Goal: Task Accomplishment & Management: Manage account settings

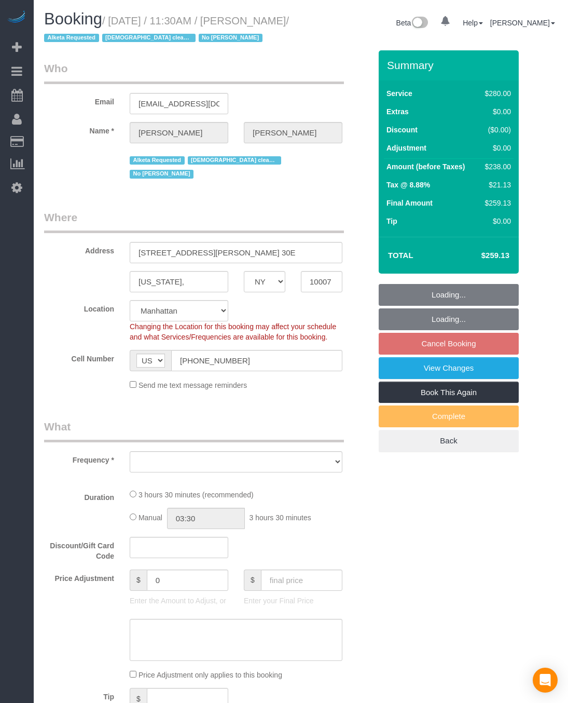
select select "NY"
select select "number:89"
select select "number:90"
select select "number:15"
select select "number:5"
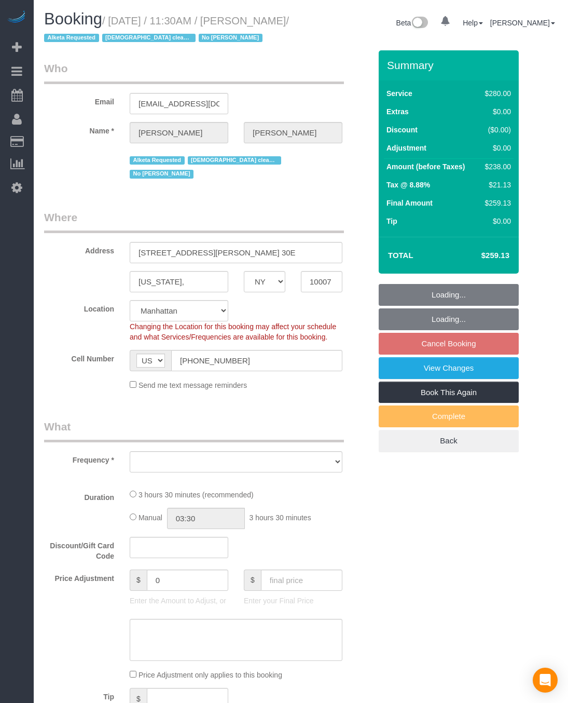
select select "object:820"
select select "string:stripe-pm_1Q2zBZ4VGloSiKo7CHxVeRVv"
select select "210"
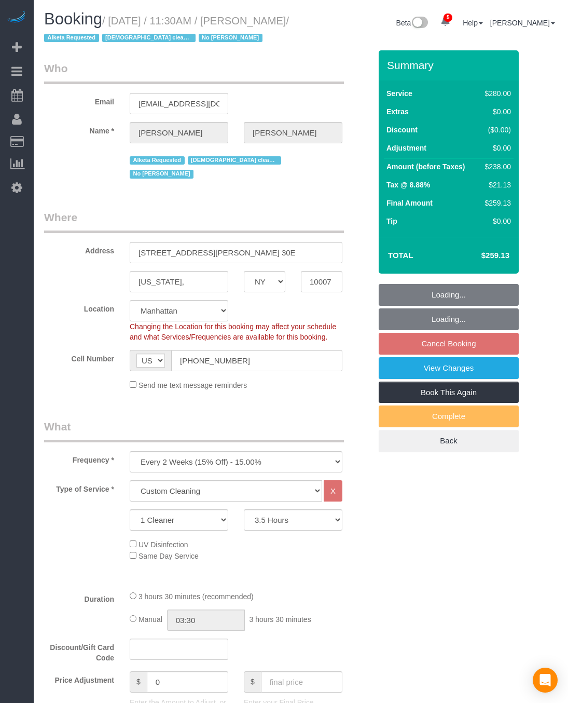
select select "object:1360"
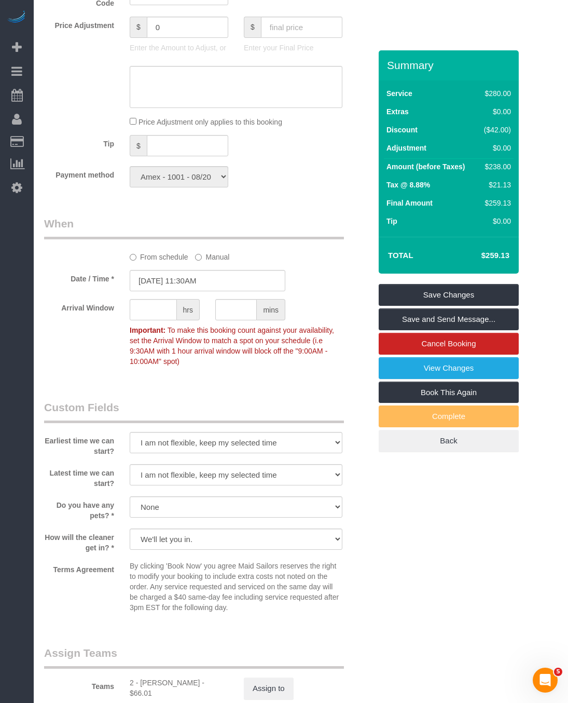
scroll to position [1024, 0]
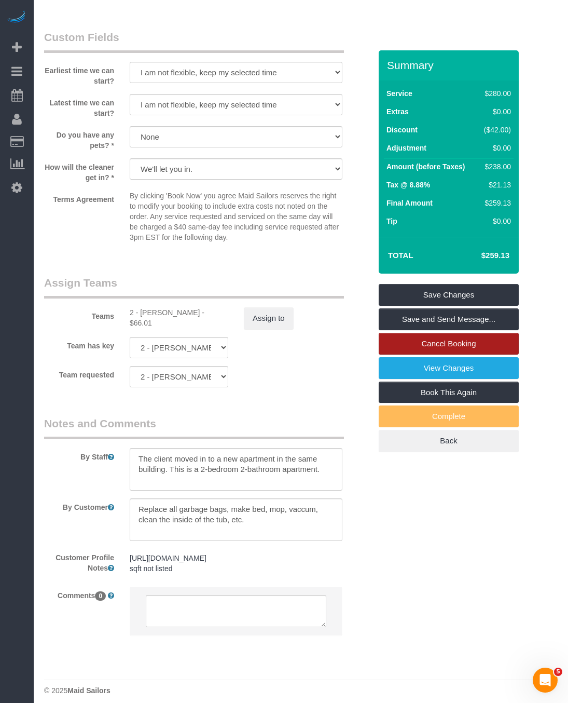
click at [446, 340] on link "Cancel Booking" at bounding box center [449, 344] width 140 height 22
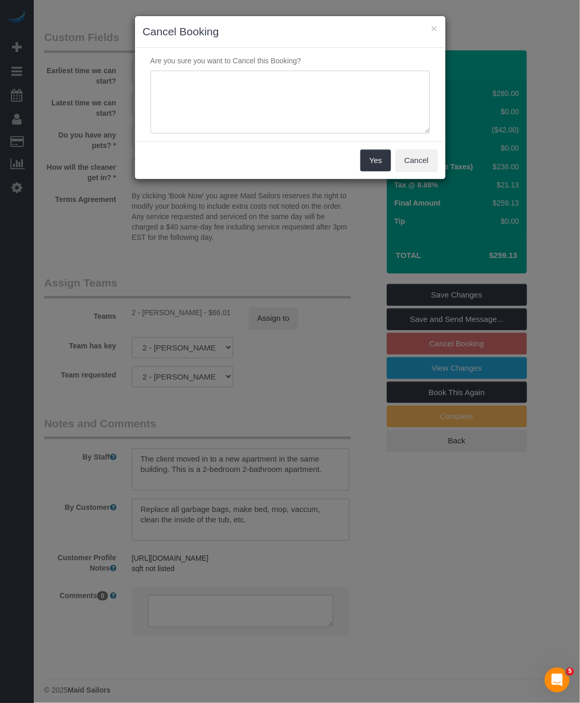
click at [241, 101] on textarea at bounding box center [290, 102] width 279 height 63
type textarea "customer request, she is out of town"
click at [366, 160] on button "Yes" at bounding box center [375, 160] width 30 height 22
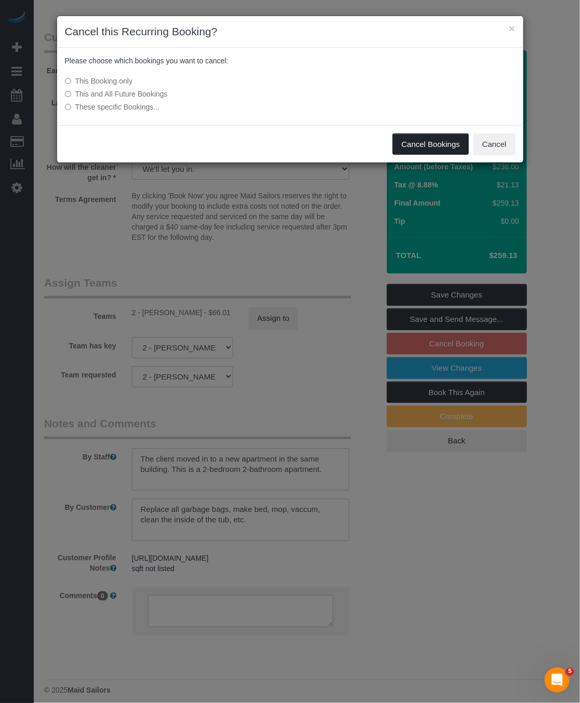
click at [422, 139] on button "Cancel Bookings" at bounding box center [430, 144] width 76 height 22
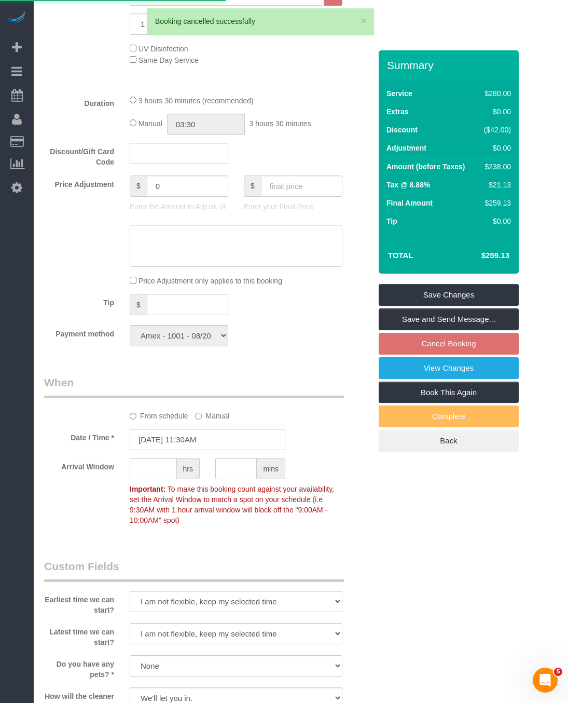
scroll to position [249, 0]
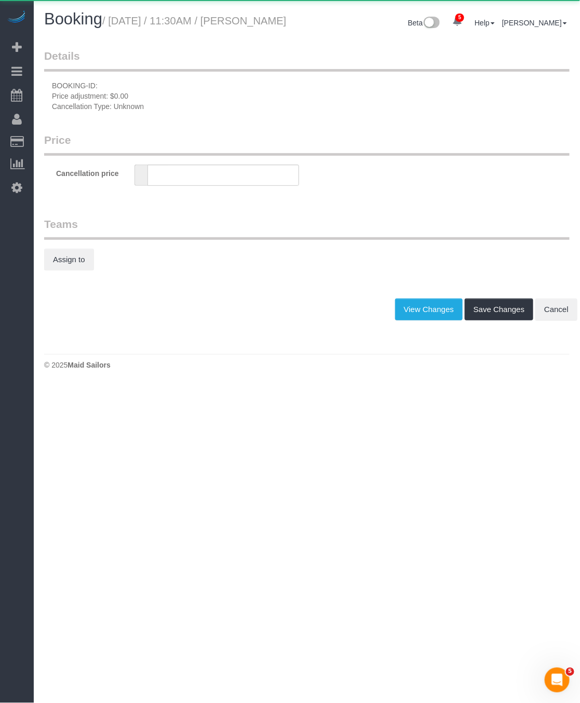
type input "0"
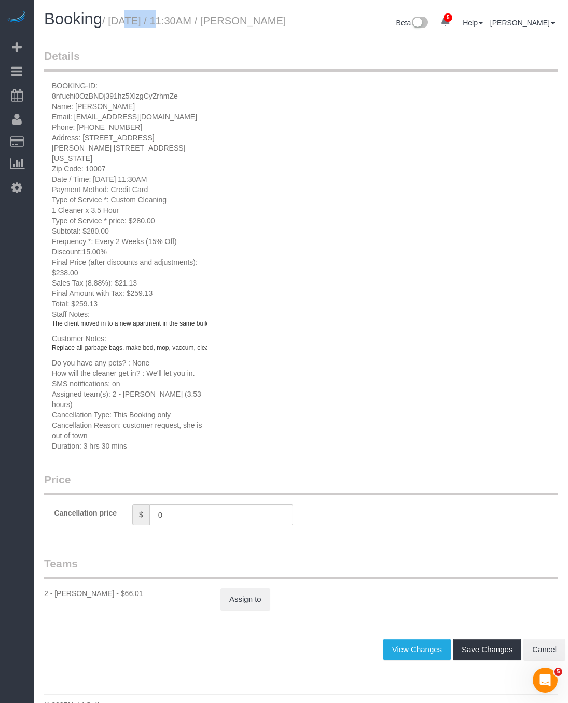
drag, startPoint x: 109, startPoint y: 18, endPoint x: 134, endPoint y: 27, distance: 26.6
click at [141, 26] on small "/ [DATE] / 11:30AM / [PERSON_NAME]" at bounding box center [194, 20] width 184 height 11
click at [112, 22] on small "/ [DATE] / 11:30AM / [PERSON_NAME]" at bounding box center [194, 20] width 184 height 11
click at [114, 17] on small "/ [DATE] / 11:30AM / [PERSON_NAME]" at bounding box center [194, 20] width 184 height 11
drag, startPoint x: 113, startPoint y: 20, endPoint x: 159, endPoint y: 47, distance: 53.5
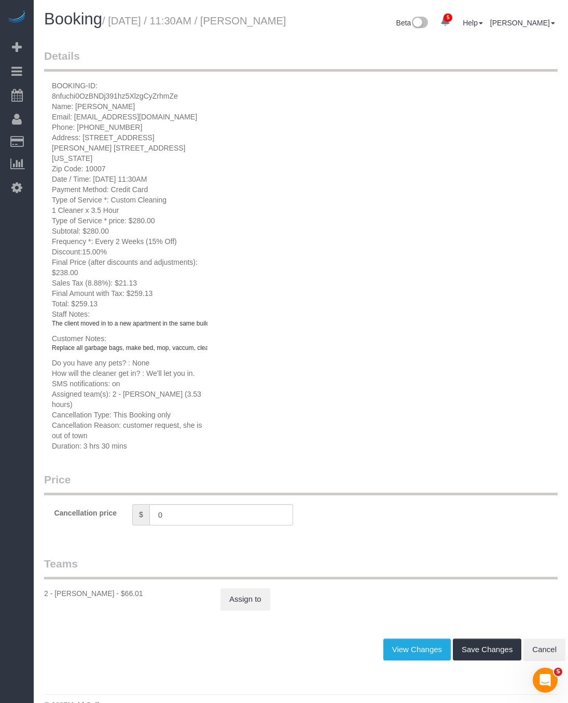
click at [213, 28] on h1 "Booking / [DATE] / 11:30AM / [PERSON_NAME]" at bounding box center [168, 19] width 249 height 18
copy small "[DATE] / 11:30AM / [PERSON_NAME]"
drag, startPoint x: 126, startPoint y: 414, endPoint x: 132, endPoint y: 419, distance: 8.1
click at [142, 408] on span "2 - [PERSON_NAME] (3.53 hours)" at bounding box center [126, 399] width 149 height 19
click at [127, 408] on span "2 - [PERSON_NAME] (3.53 hours)" at bounding box center [126, 399] width 149 height 19
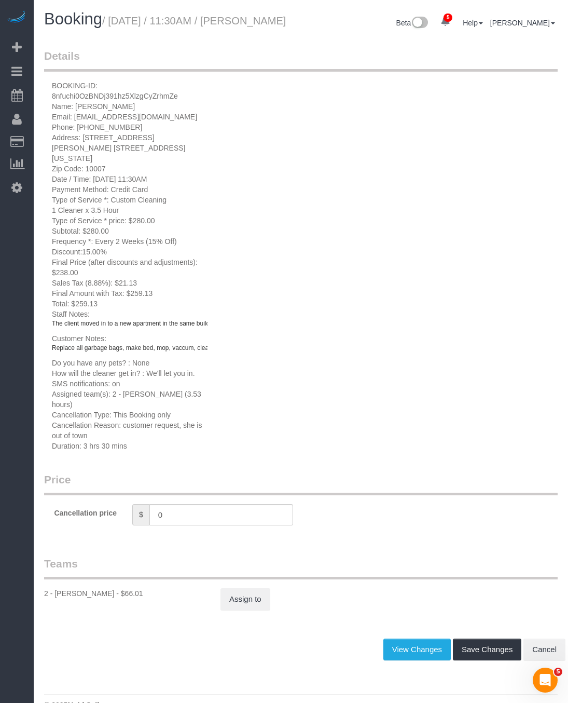
drag, startPoint x: 123, startPoint y: 417, endPoint x: 163, endPoint y: 417, distance: 40.5
click at [163, 408] on span "2 - [PERSON_NAME] (3.53 hours)" at bounding box center [126, 399] width 149 height 19
copy span "[PERSON_NAME]"
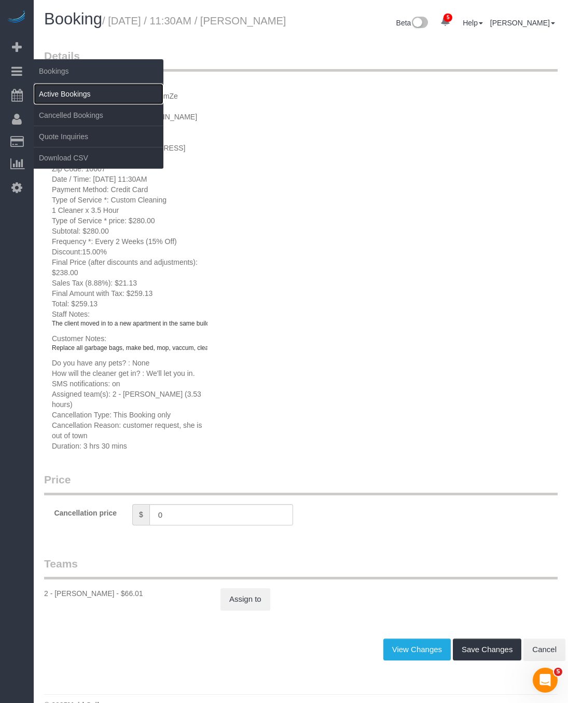
click at [53, 89] on link "Active Bookings" at bounding box center [99, 94] width 130 height 21
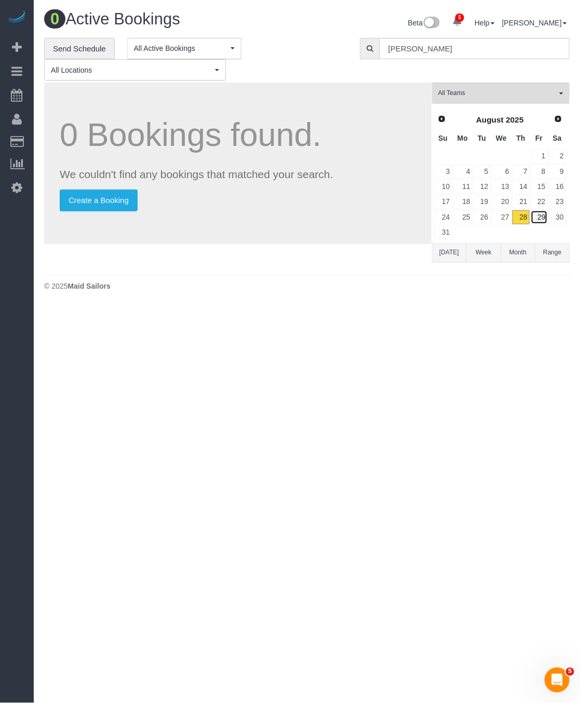
click at [542, 220] on link "29" at bounding box center [538, 217] width 17 height 14
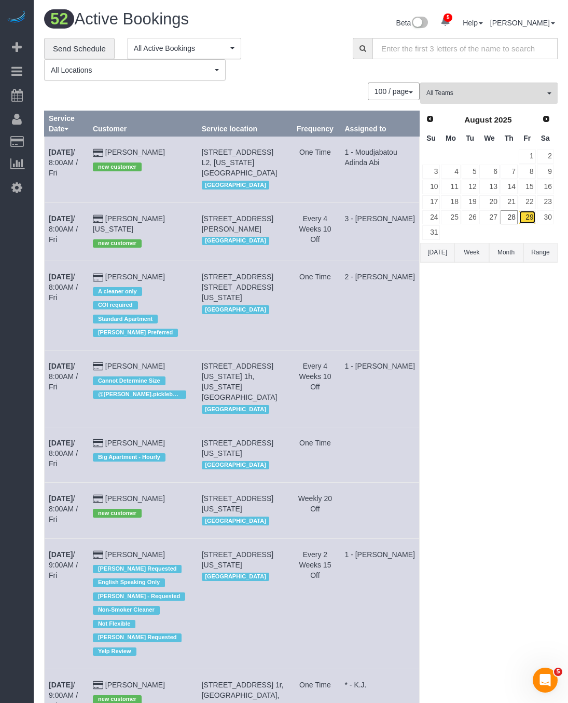
click at [528, 218] on link "29" at bounding box center [527, 217] width 17 height 14
click at [514, 218] on link "28" at bounding box center [509, 217] width 17 height 14
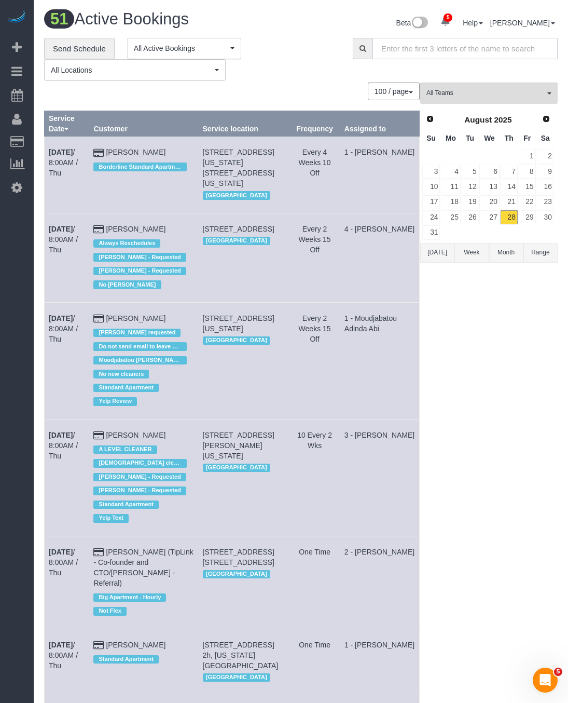
click at [436, 55] on input "text" at bounding box center [465, 48] width 185 height 21
paste input "[PERSON_NAME]"
click at [452, 49] on input "[PERSON_NAME]" at bounding box center [465, 48] width 185 height 21
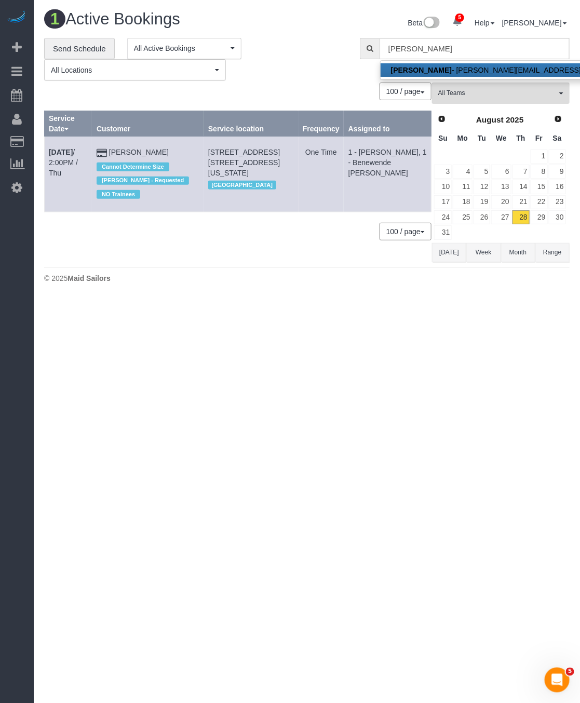
click at [428, 73] on strong "[PERSON_NAME]" at bounding box center [421, 70] width 61 height 8
type input "[EMAIL_ADDRESS][DOMAIN_NAME]"
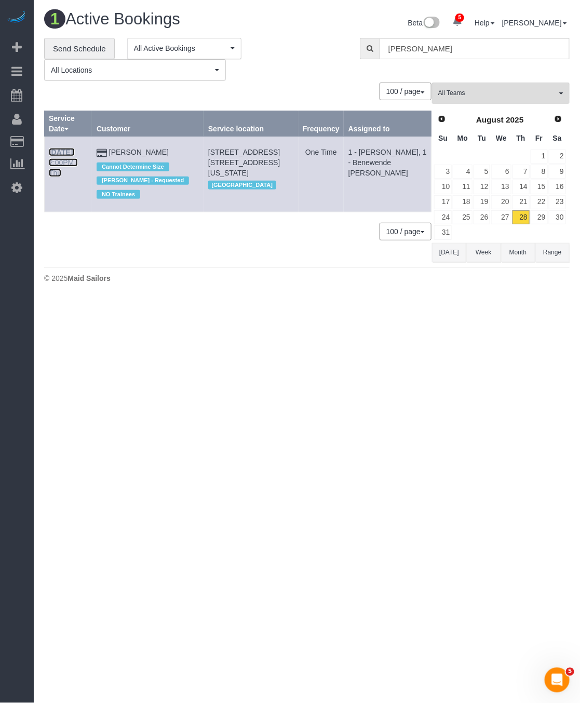
click at [61, 150] on link "[DATE] 2:00PM / Thu" at bounding box center [63, 162] width 29 height 29
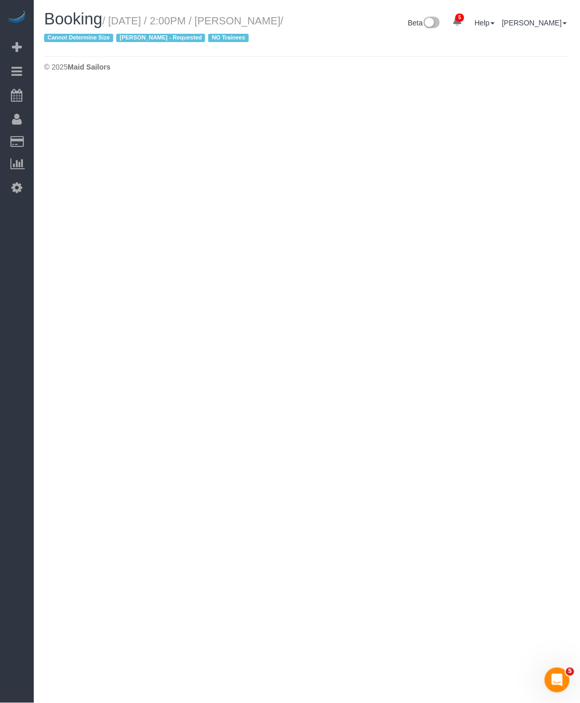
select select "NY"
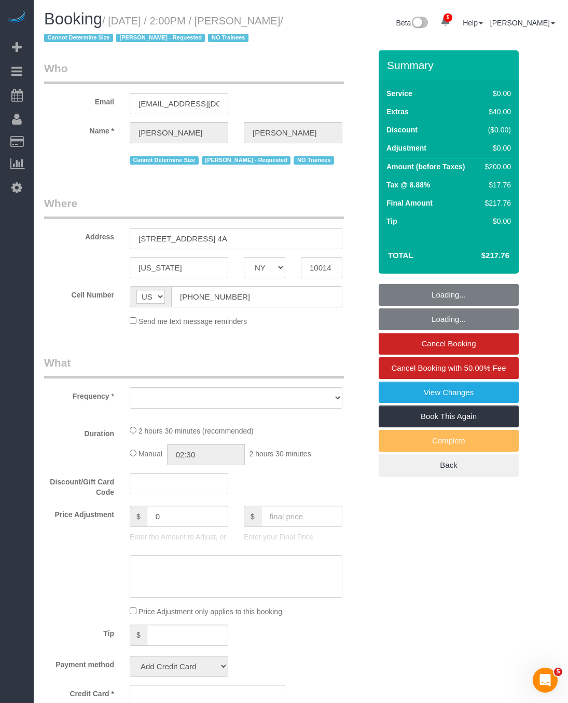
select select "object:6279"
select select "number:89"
select select "number:90"
select select "number:15"
select select "number:5"
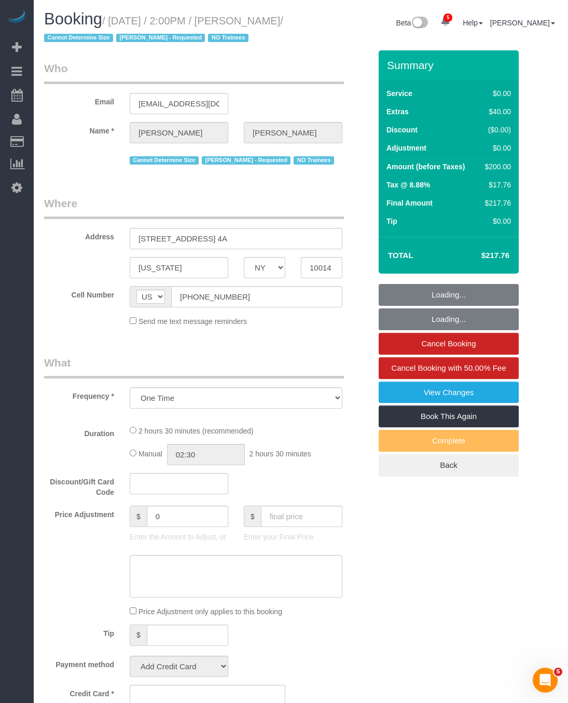
select select "string:stripe-pm_1S0MpW4VGloSiKo7ykkyT5lm"
select select "spot58"
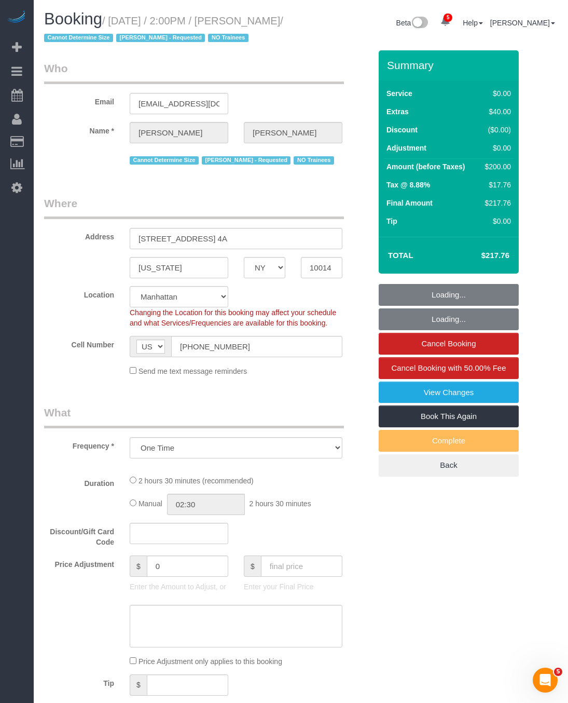
select select "1"
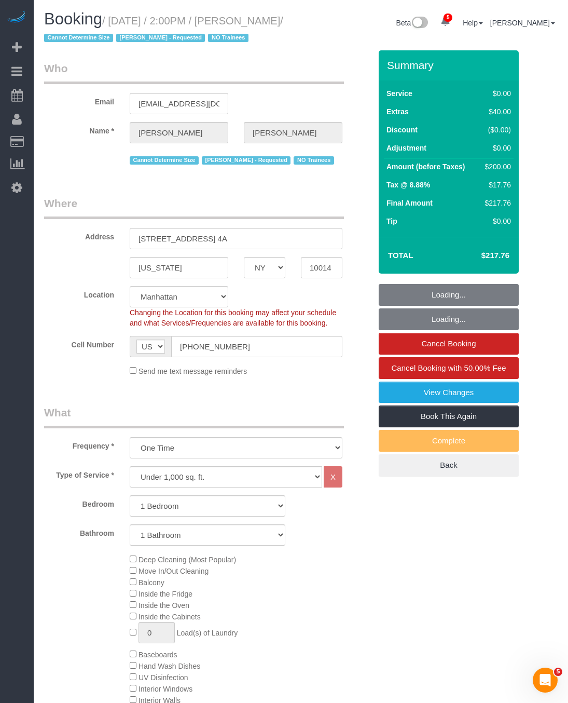
select select "object:6933"
select select "1"
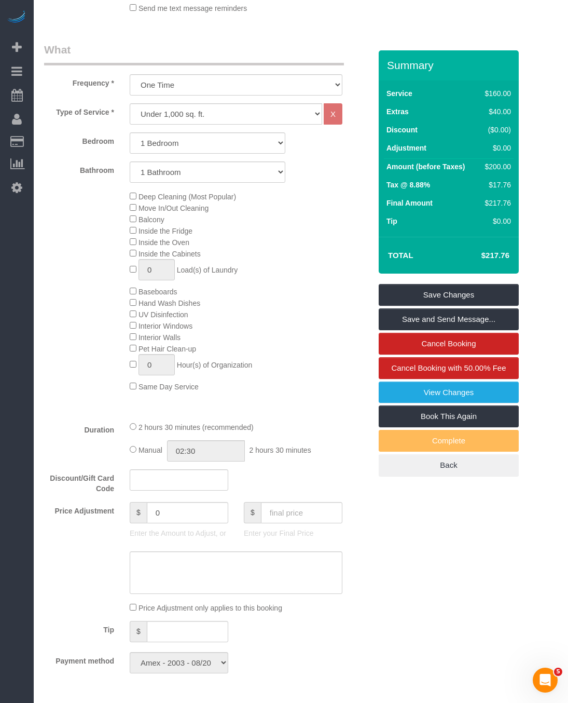
scroll to position [389, 0]
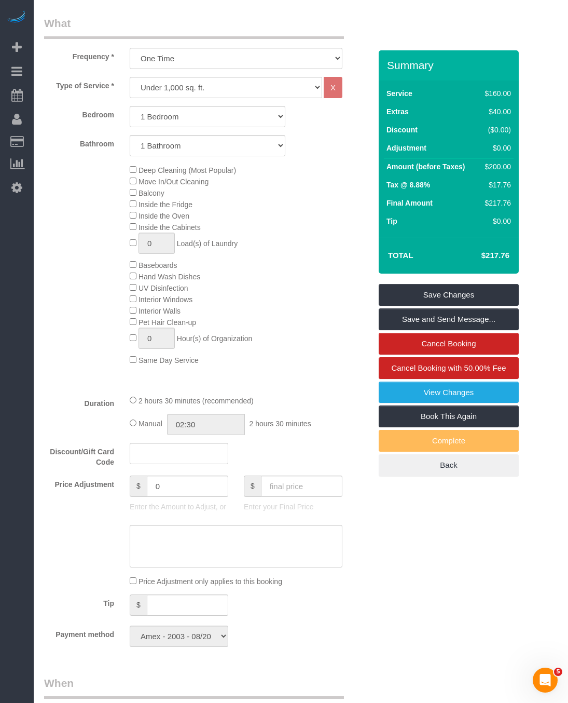
click at [128, 250] on div "Deep Cleaning (Most Popular) Move In/Out Cleaning Balcony Inside the Fridge Ins…" at bounding box center [250, 264] width 257 height 201
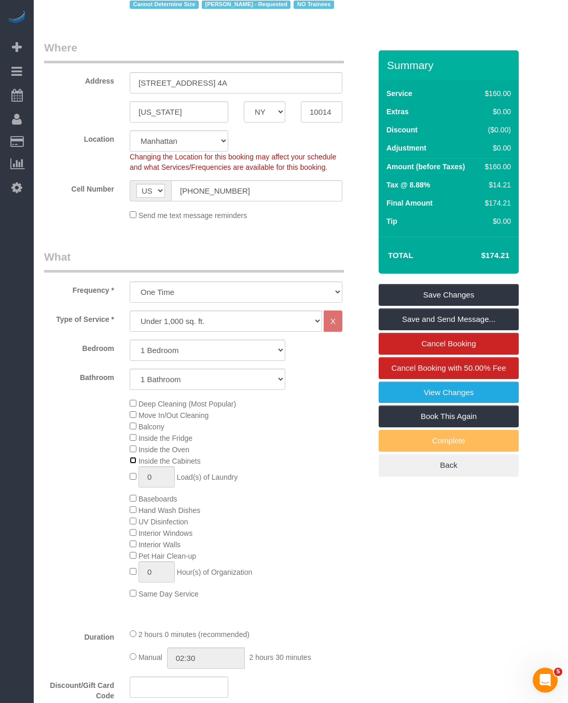
select select "spot104"
select select "spot150"
select select "spot196"
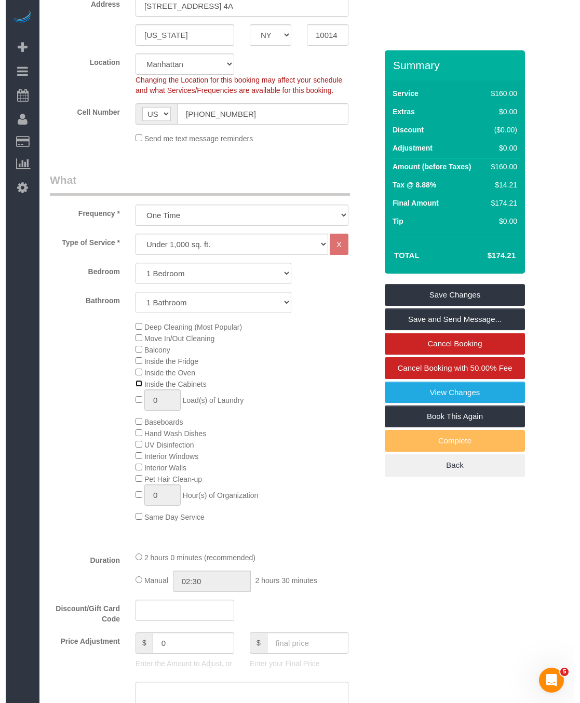
scroll to position [0, 0]
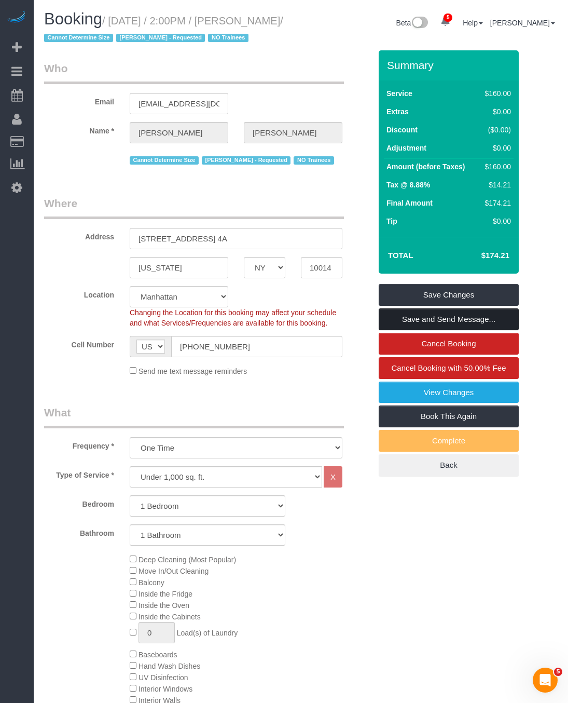
click at [436, 330] on link "Save and Send Message..." at bounding box center [449, 319] width 140 height 22
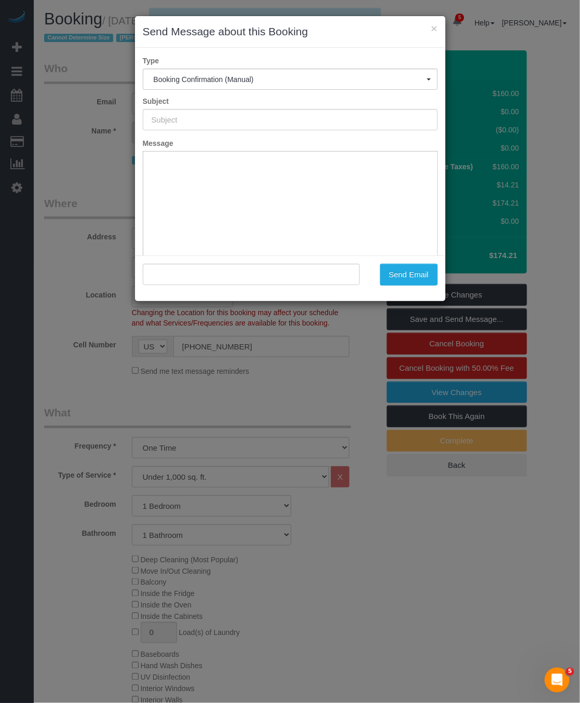
type input "Cleaning Confirmed for [DATE] 2:00pm"
type input ""[PERSON_NAME]" <[EMAIL_ADDRESS][DOMAIN_NAME]>"
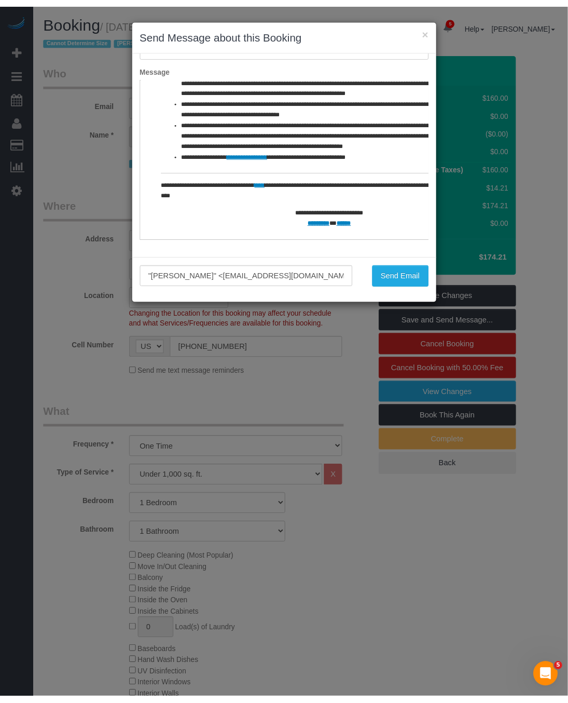
scroll to position [525, 0]
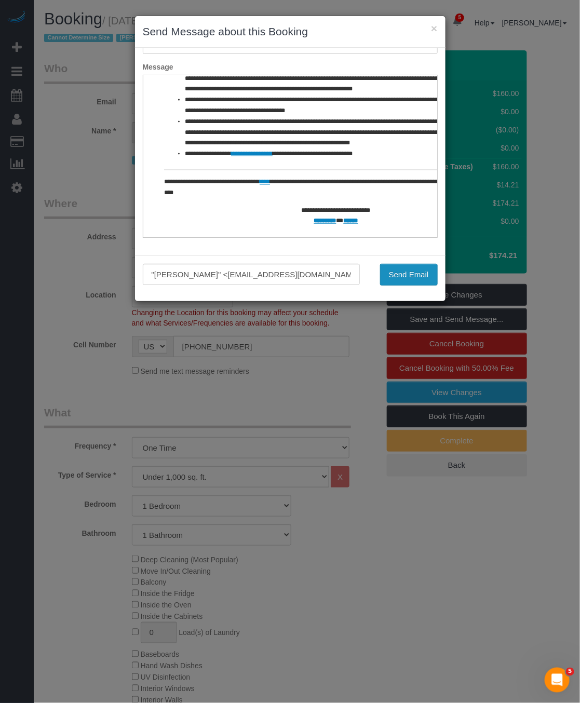
click at [410, 276] on button "Send Email" at bounding box center [409, 275] width 58 height 22
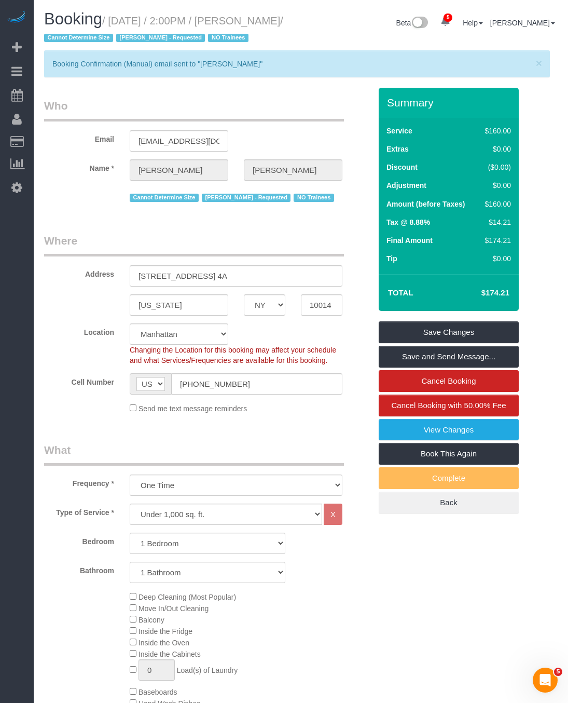
drag, startPoint x: 112, startPoint y: 20, endPoint x: 94, endPoint y: 42, distance: 28.4
click at [94, 42] on small "/ [DATE] / 2:00PM / [PERSON_NAME] / Cannot Determine Size [PERSON_NAME] - Reque…" at bounding box center [163, 29] width 239 height 29
copy small "[DATE] / 2:00PM / [PERSON_NAME]"
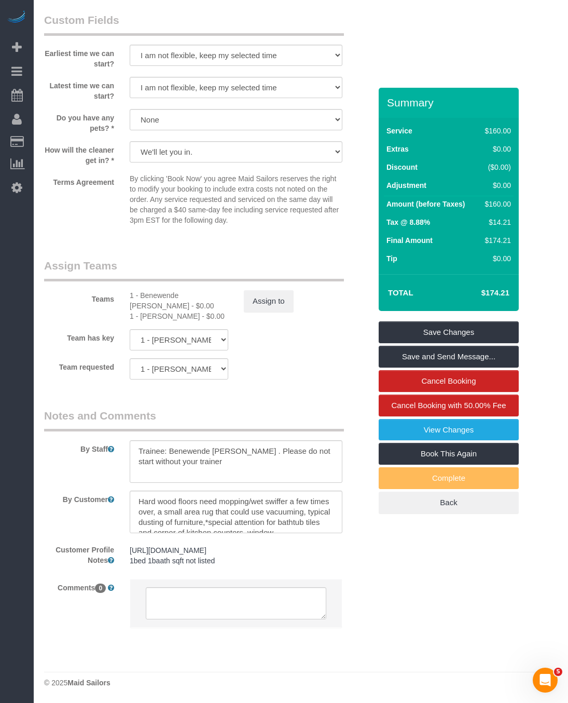
scroll to position [1237, 0]
drag, startPoint x: 192, startPoint y: 306, endPoint x: 128, endPoint y: 279, distance: 69.3
click at [128, 290] on div "1 - Benewende [PERSON_NAME] - $0.00 1 - [PERSON_NAME] - $0.00" at bounding box center [179, 305] width 114 height 31
copy div "1 - Benewende [PERSON_NAME] - $0.00 1 - [PERSON_NAME]"
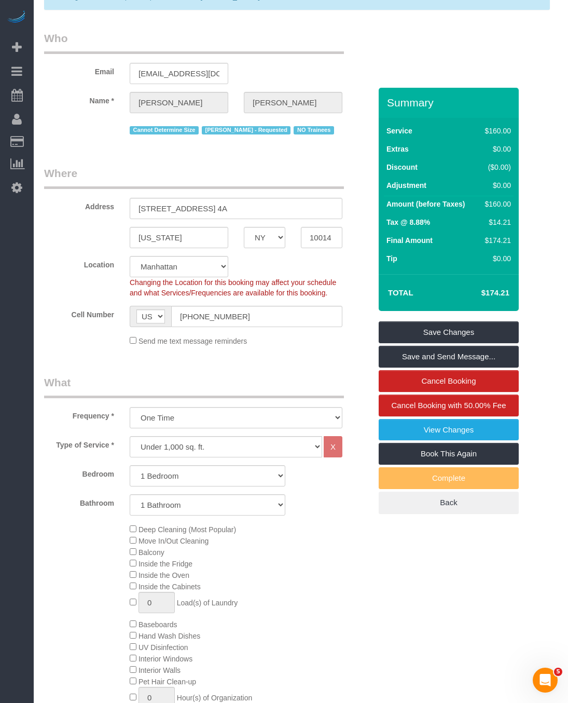
scroll to position [0, 0]
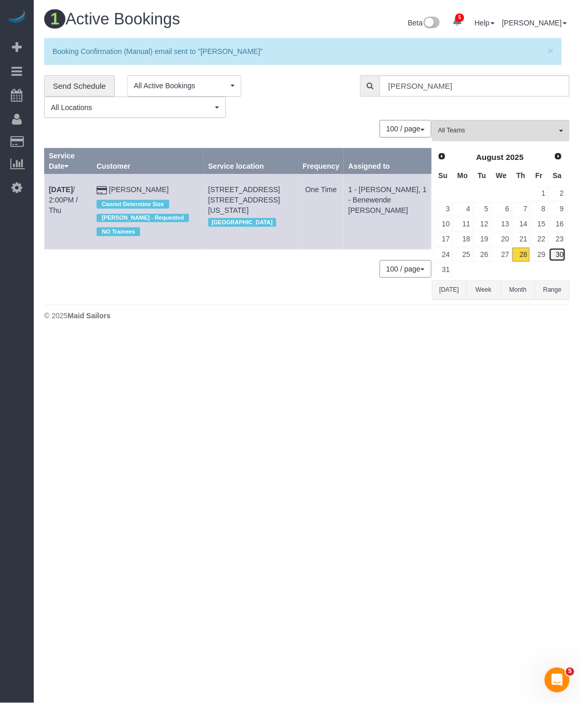
click at [556, 257] on link "30" at bounding box center [557, 255] width 17 height 14
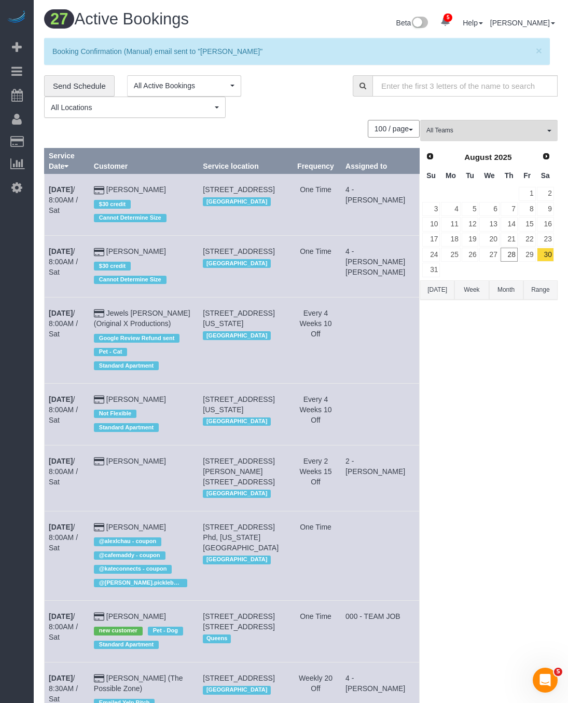
click at [257, 118] on div "**********" at bounding box center [190, 96] width 293 height 43
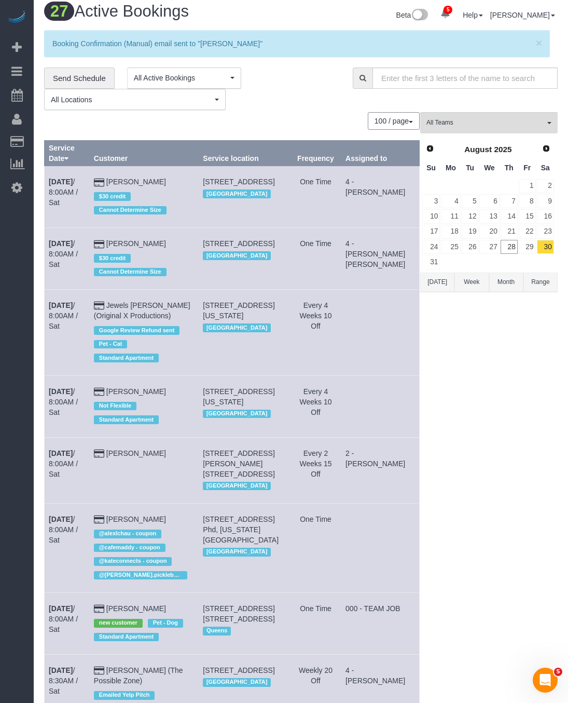
drag, startPoint x: 224, startPoint y: 119, endPoint x: 284, endPoint y: 59, distance: 84.4
click at [224, 117] on div "100 / page 10 / page 20 / page 30 / page 40 / page 50 / page 100 / page" at bounding box center [232, 121] width 376 height 18
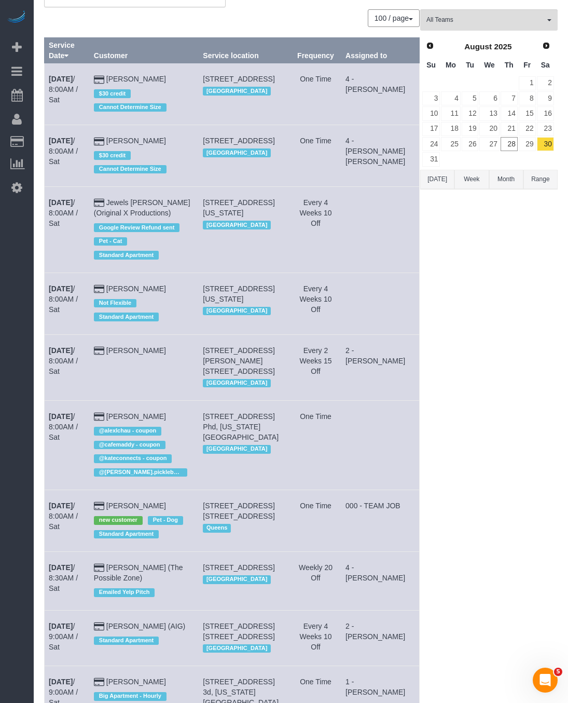
scroll to position [0, 0]
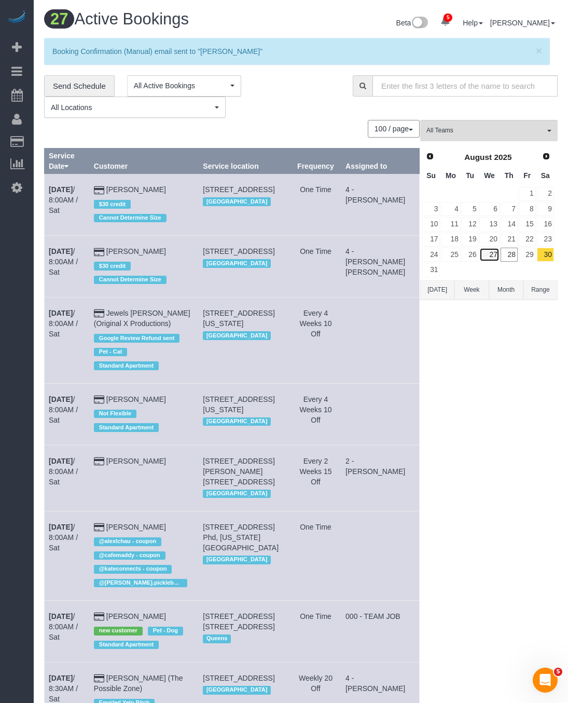
click at [485, 260] on link "27" at bounding box center [490, 255] width 20 height 14
click at [513, 255] on link "28" at bounding box center [509, 255] width 17 height 14
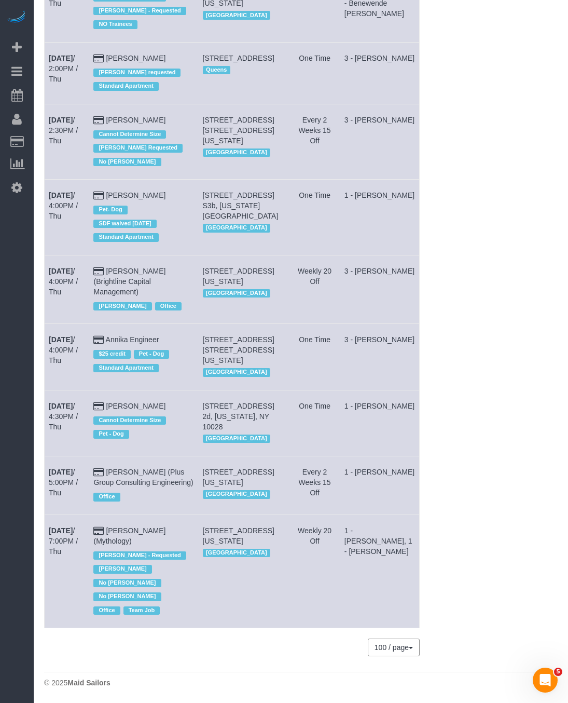
scroll to position [2184, 0]
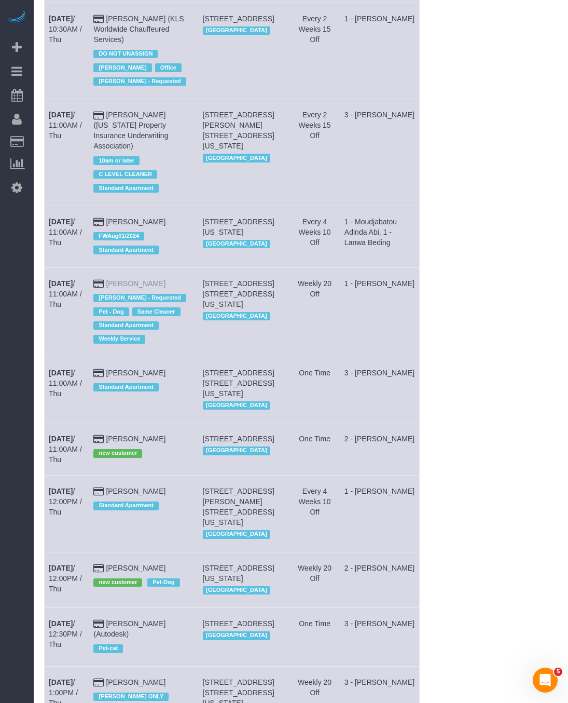
drag, startPoint x: 46, startPoint y: 343, endPoint x: 136, endPoint y: 348, distance: 90.4
click at [152, 343] on tr "[DATE] 11:00AM / Thu [PERSON_NAME] [PERSON_NAME] - Requested Pet - Dog Same Cle…" at bounding box center [232, 311] width 375 height 89
copy tr "[DATE] 11:00AM / Thu [PERSON_NAME]"
